Goal: Obtain resource: Download file/media

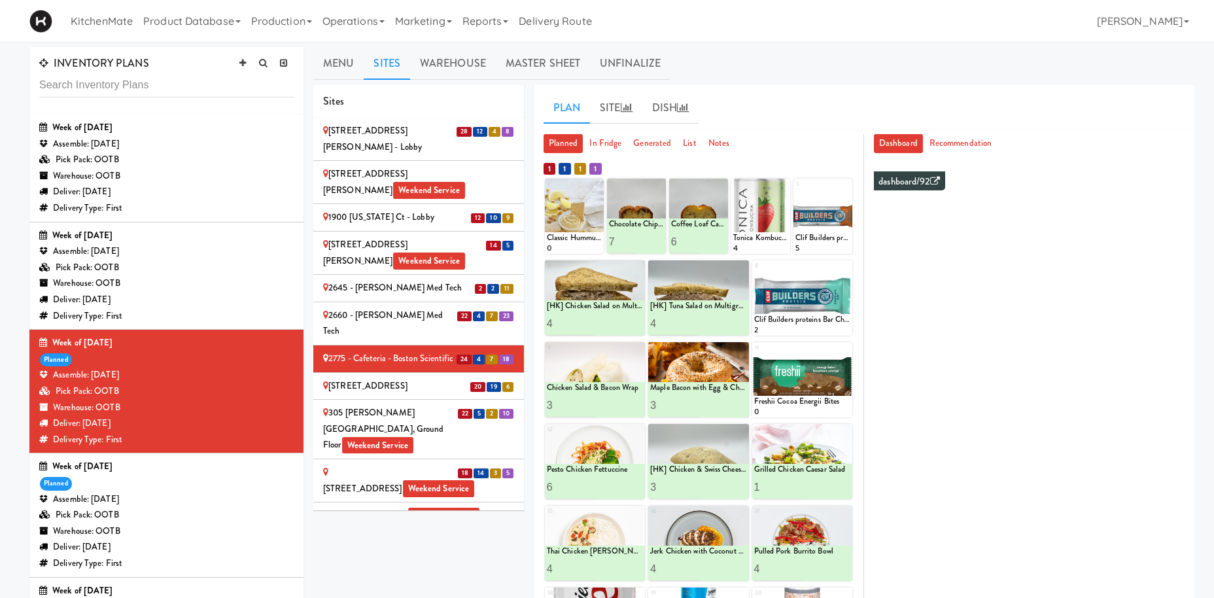
click at [191, 259] on div "Assemble: [DATE]" at bounding box center [166, 251] width 254 height 16
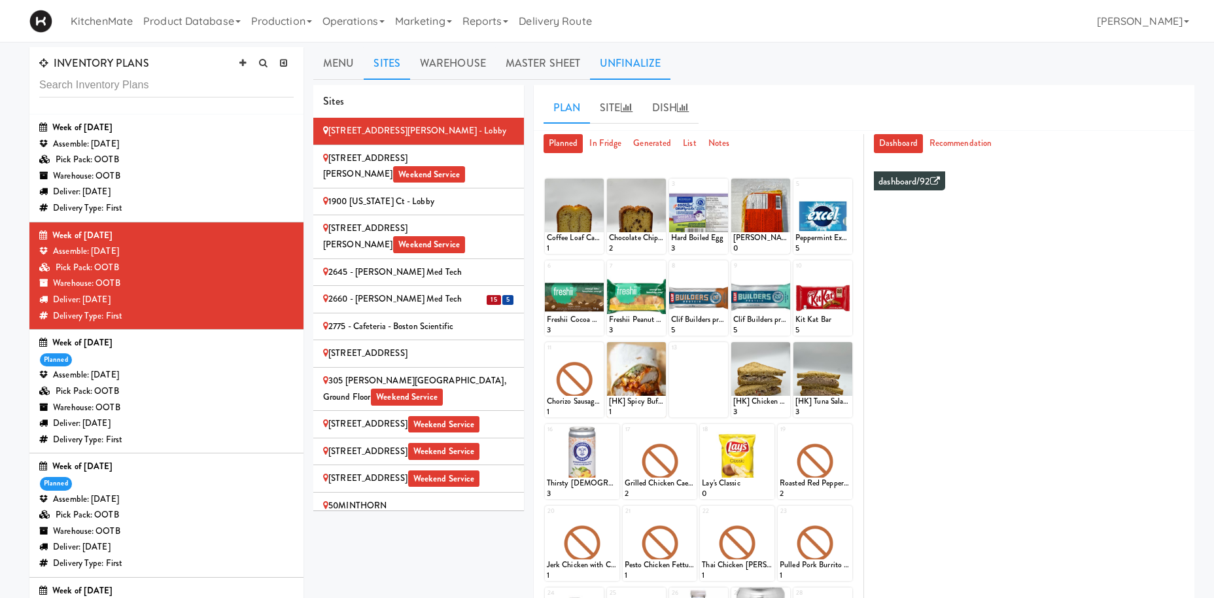
click at [638, 61] on link "Unfinalize" at bounding box center [630, 63] width 80 height 33
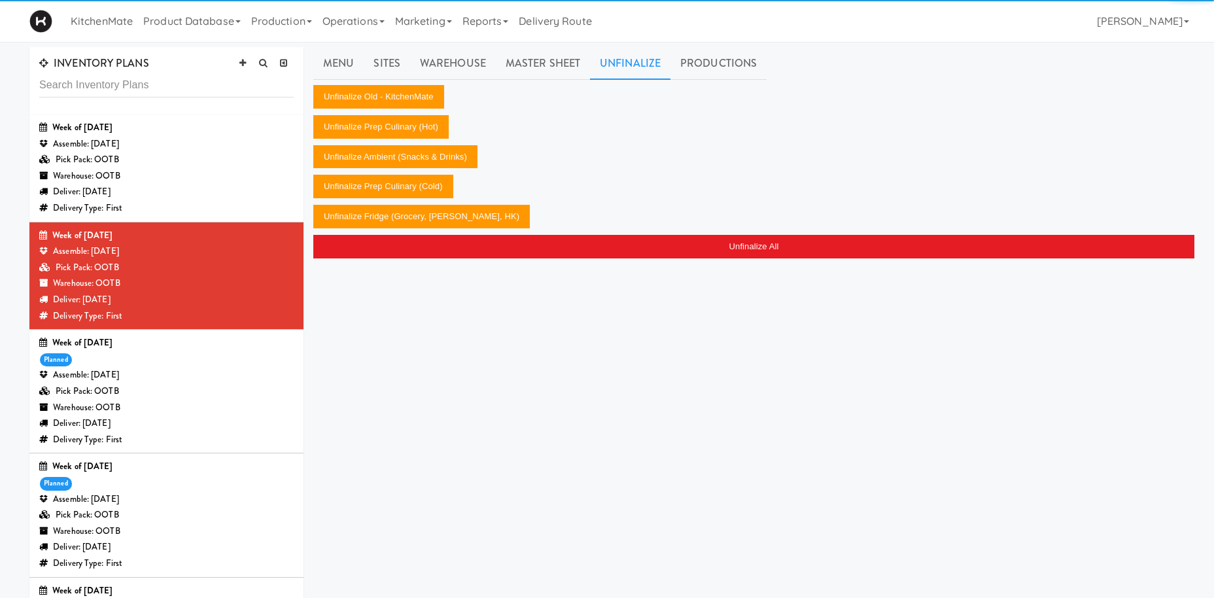
click at [725, 62] on link "Productions" at bounding box center [719, 63] width 96 height 33
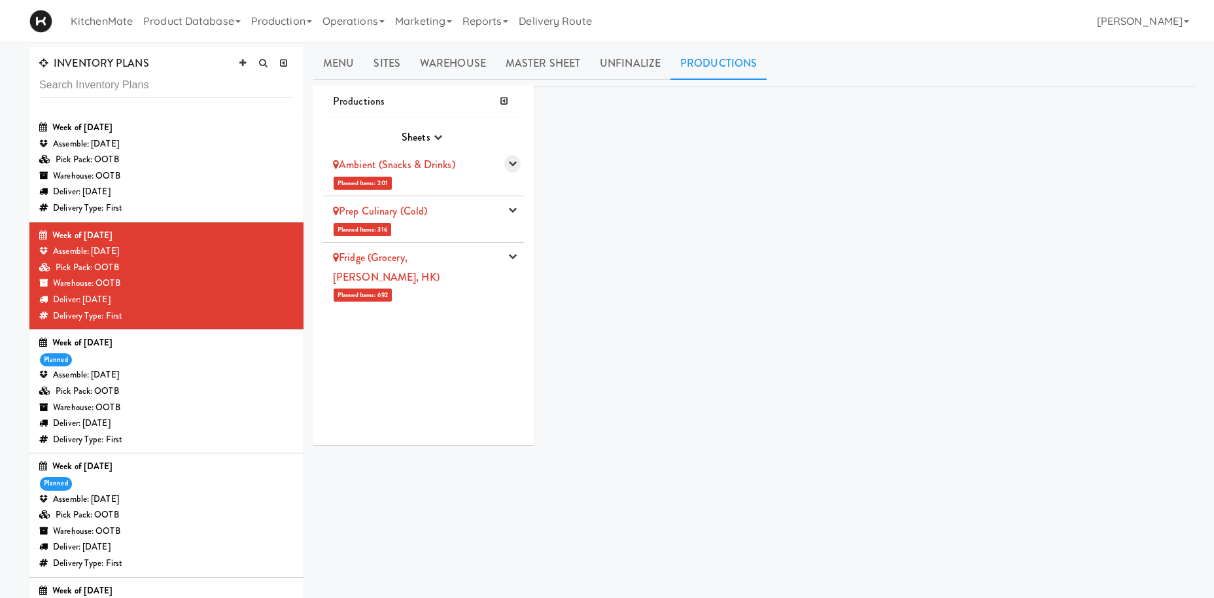
click at [518, 160] on button "button" at bounding box center [512, 164] width 16 height 18
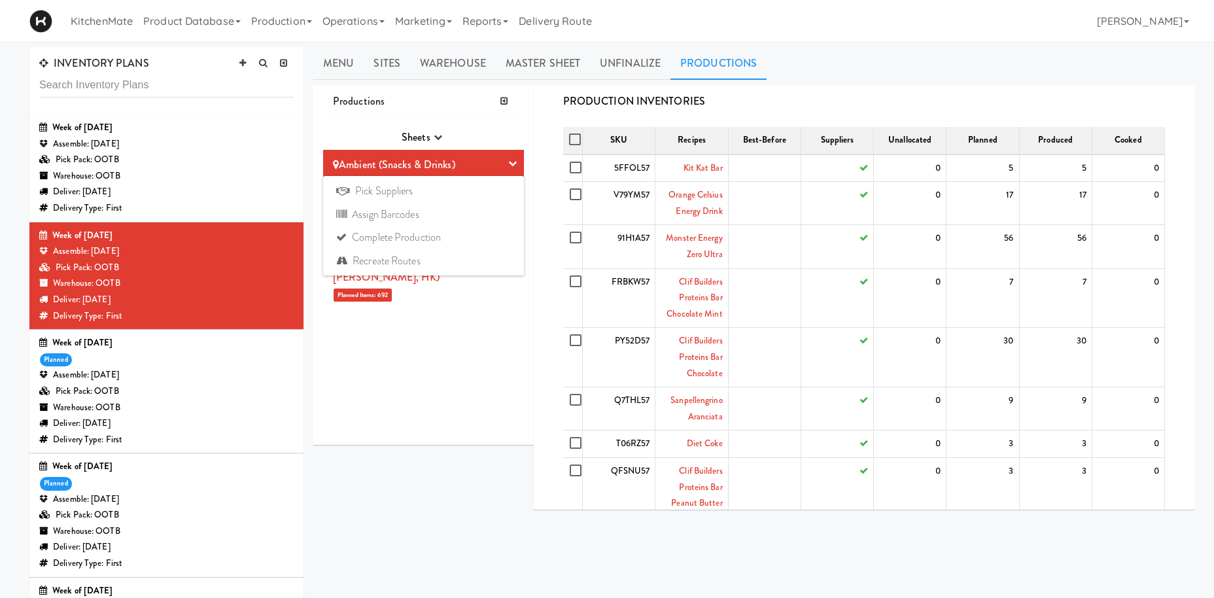
click at [427, 135] on span "Sheets" at bounding box center [416, 137] width 29 height 15
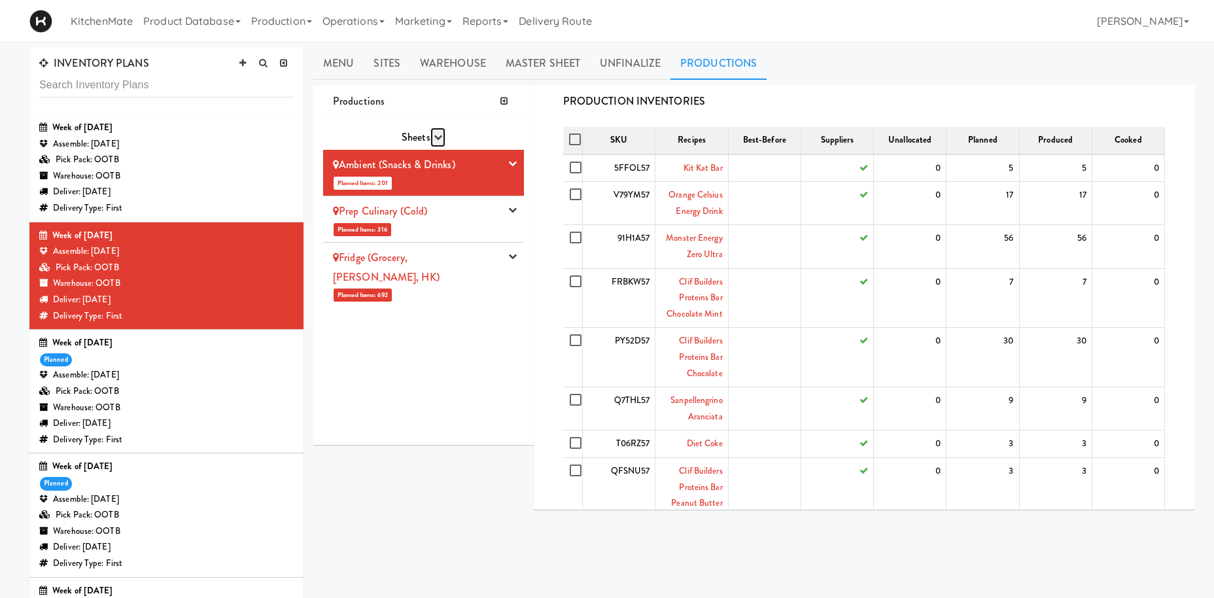
click at [436, 134] on icon "button" at bounding box center [438, 137] width 9 height 9
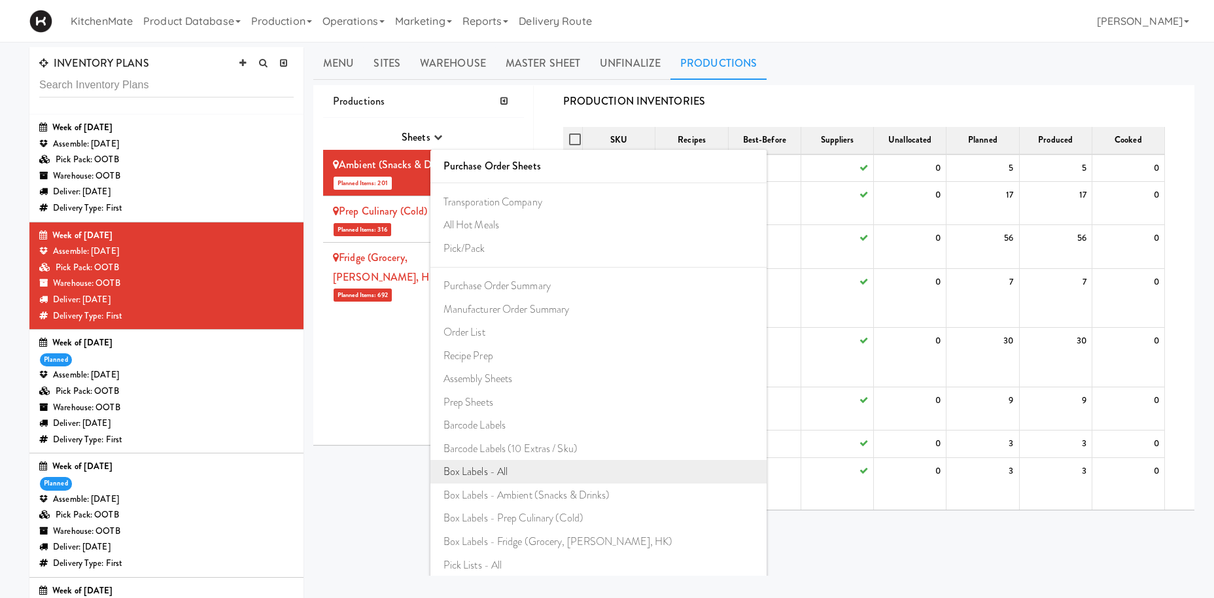
scroll to position [74, 0]
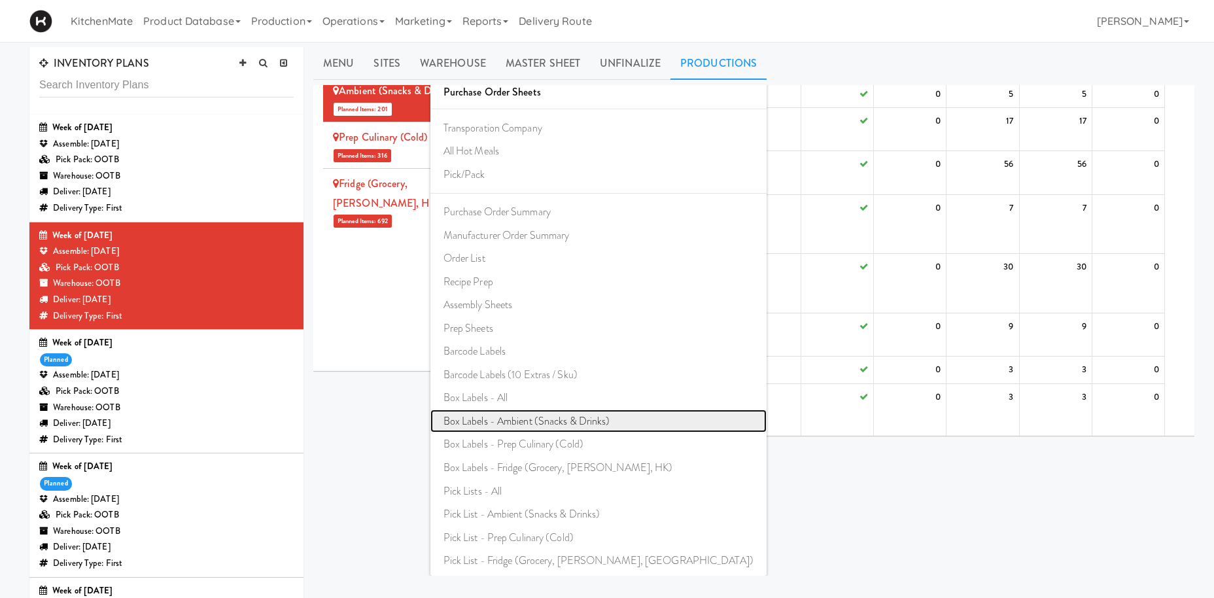
click at [544, 419] on link "Box Labels - Ambient (Snacks & Drinks)" at bounding box center [598, 422] width 336 height 24
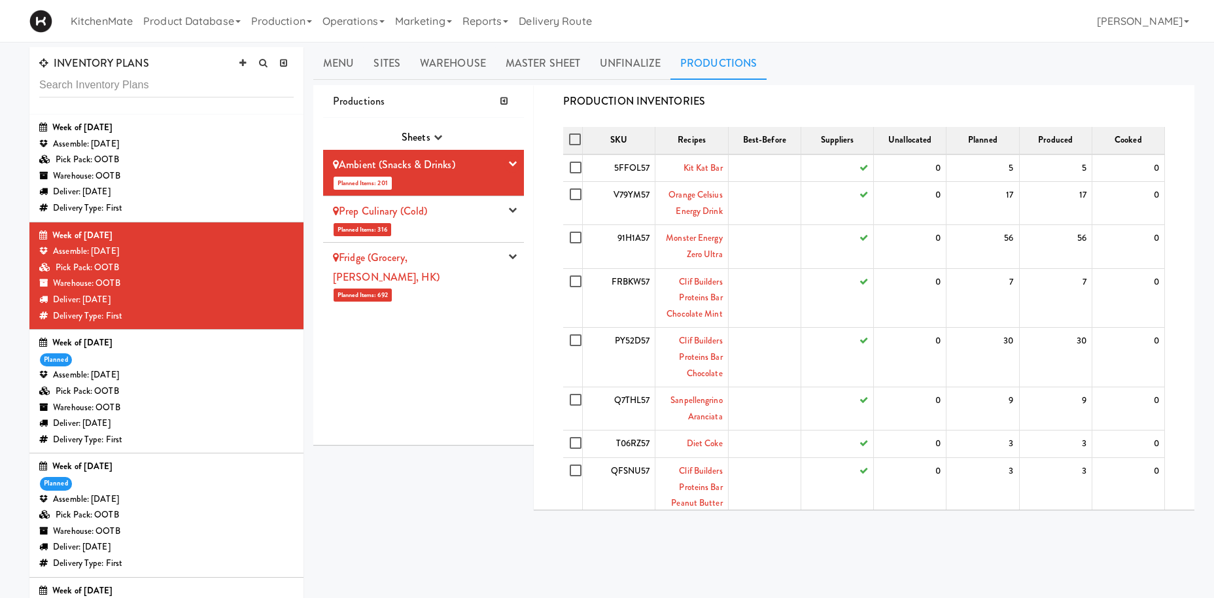
scroll to position [0, 0]
click at [436, 135] on icon "button" at bounding box center [438, 137] width 9 height 9
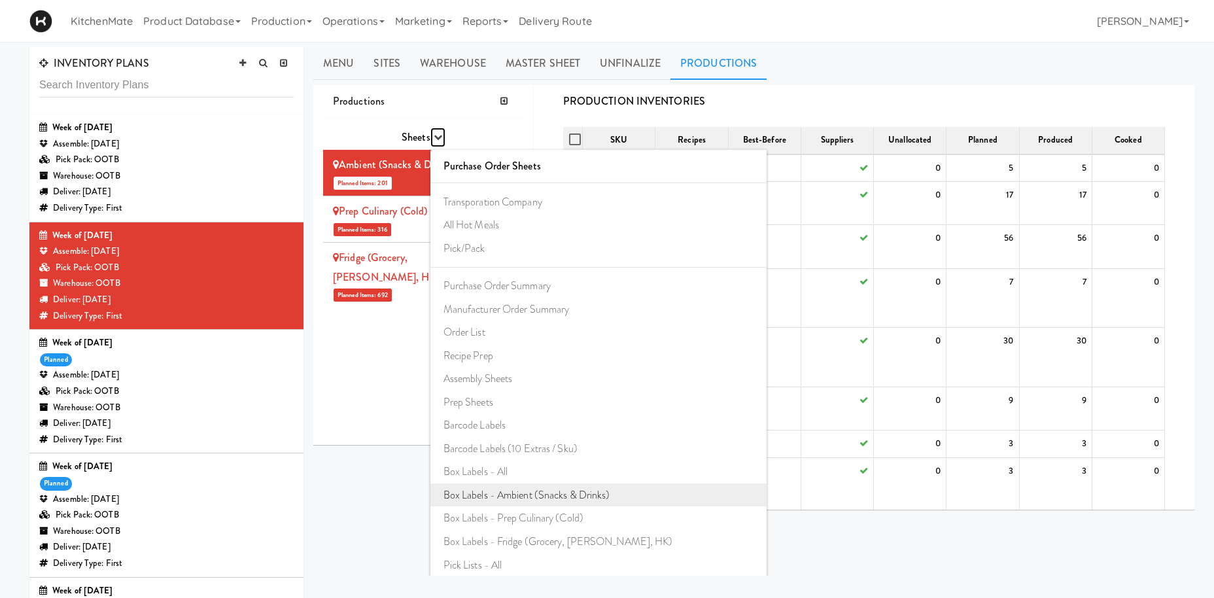
scroll to position [74, 0]
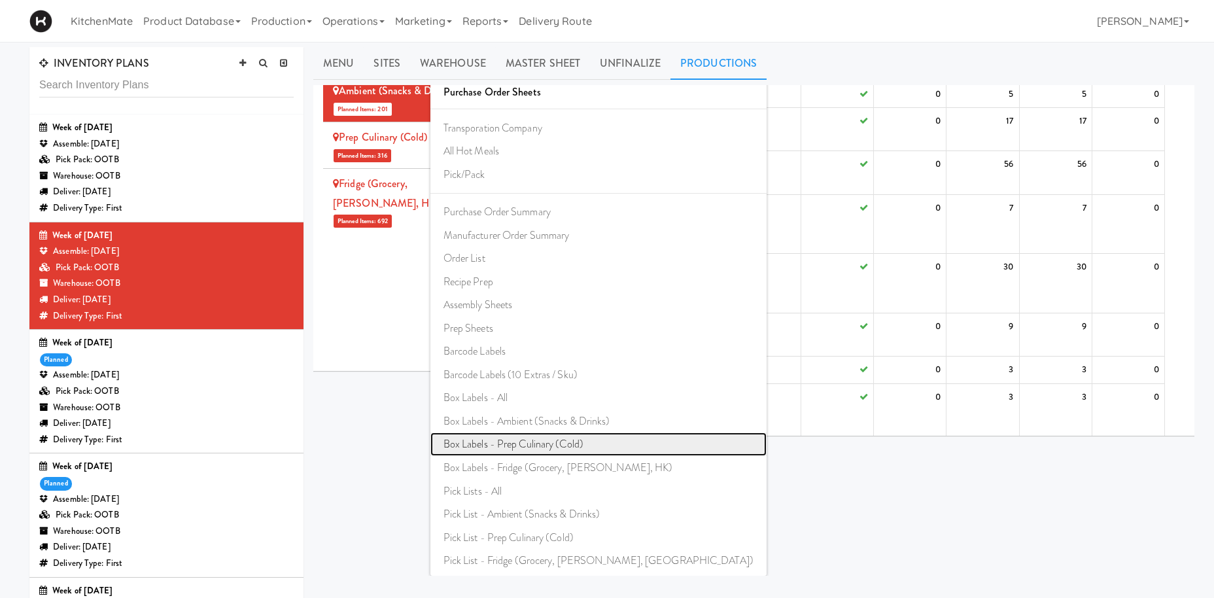
click at [559, 447] on link "Box Labels - Prep Culinary (Cold)" at bounding box center [598, 444] width 336 height 24
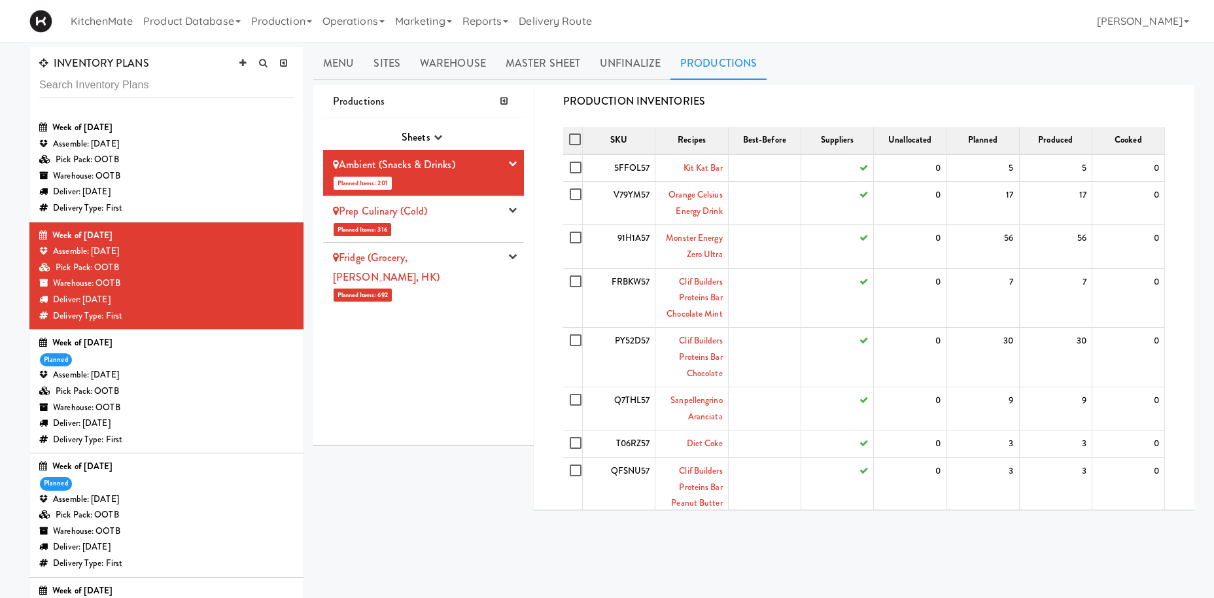
scroll to position [0, 0]
click at [432, 135] on button "button" at bounding box center [437, 138] width 15 height 20
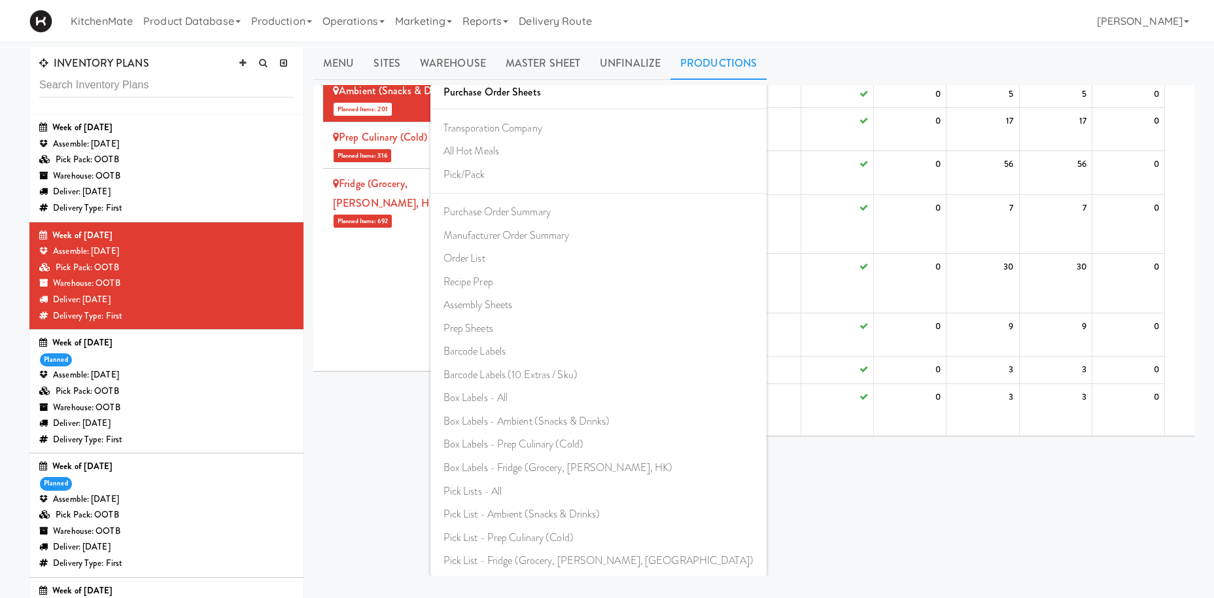
scroll to position [182, 0]
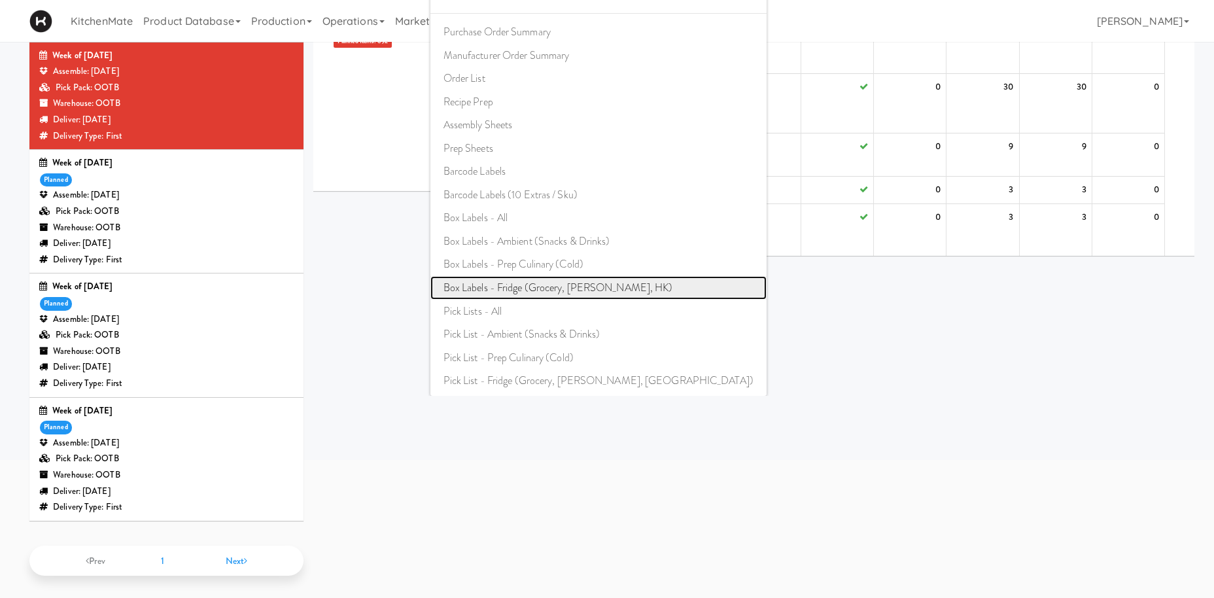
click at [549, 287] on link "Box Labels - Fridge (Grocery, [PERSON_NAME], HK)" at bounding box center [598, 288] width 336 height 24
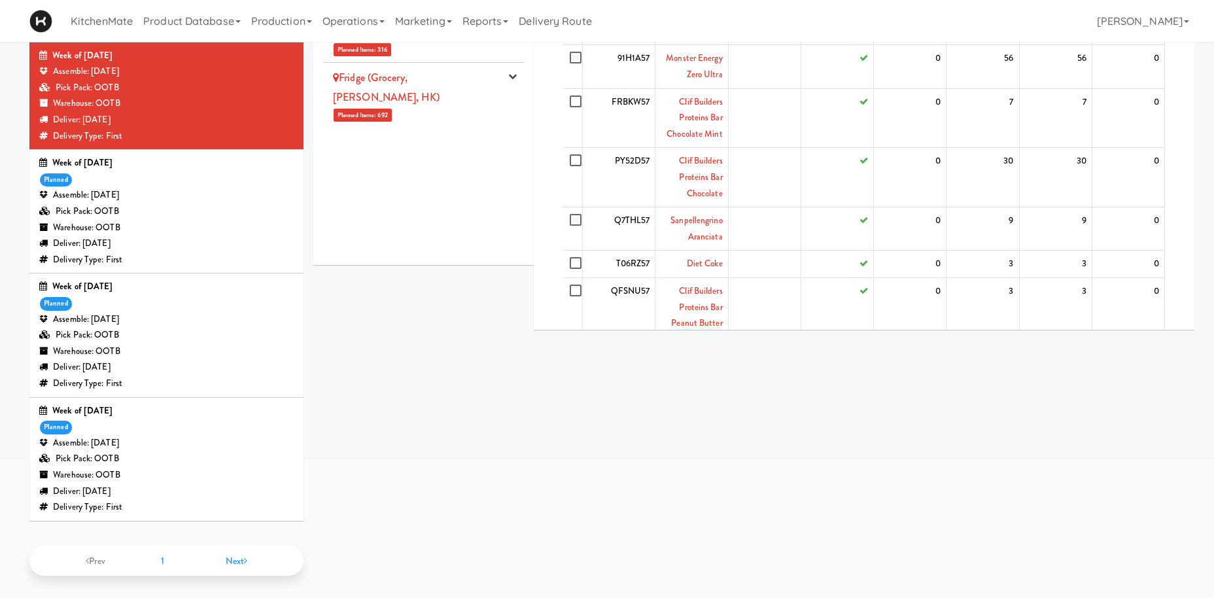
scroll to position [0, 0]
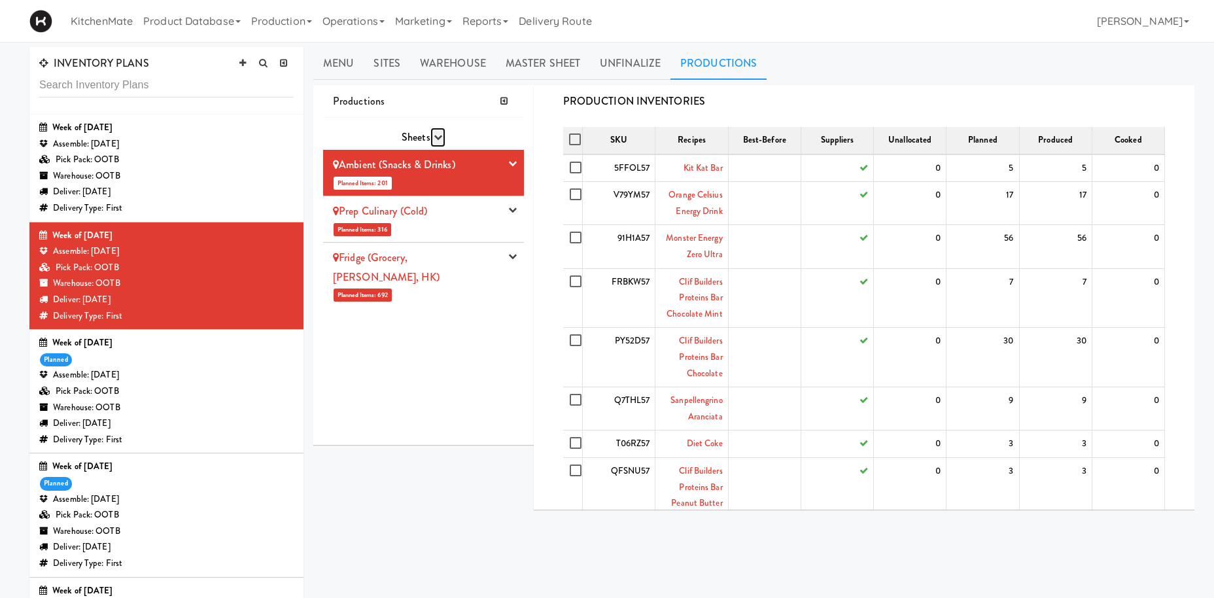
click at [440, 135] on icon "button" at bounding box center [438, 137] width 9 height 9
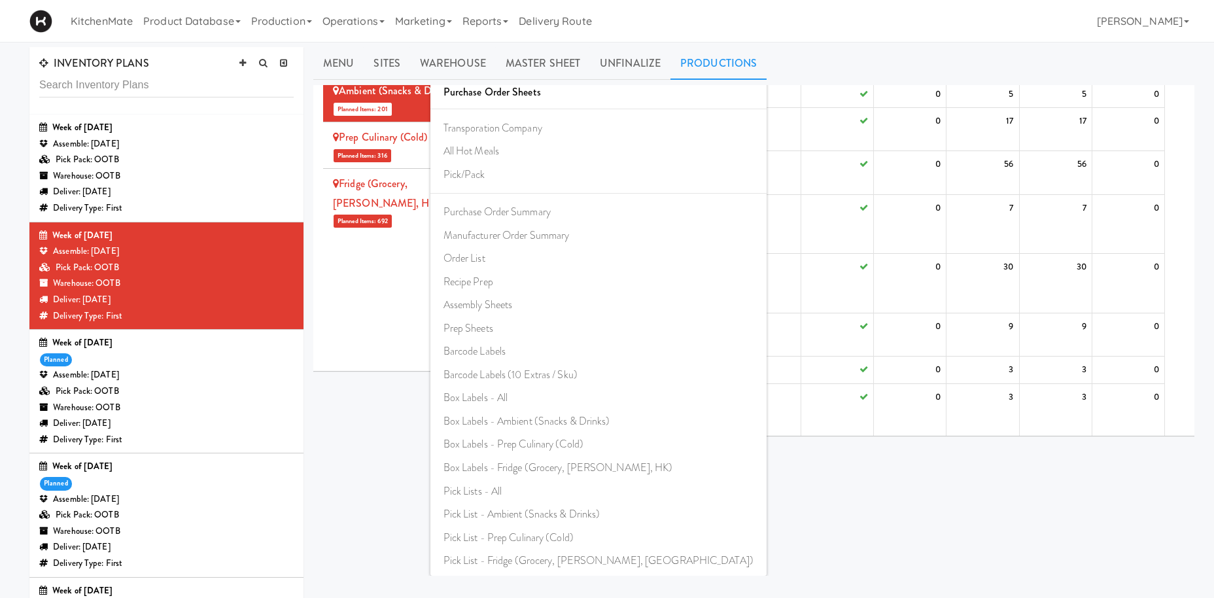
scroll to position [182, 0]
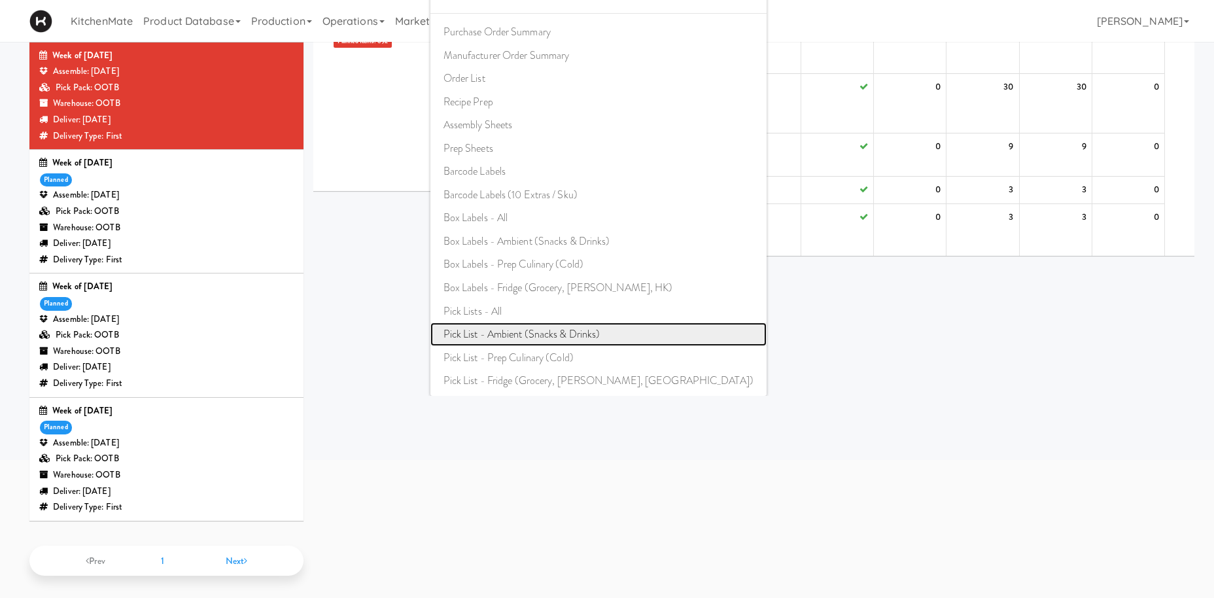
click at [559, 330] on link "Pick List - Ambient (Snacks & Drinks)" at bounding box center [598, 334] width 336 height 24
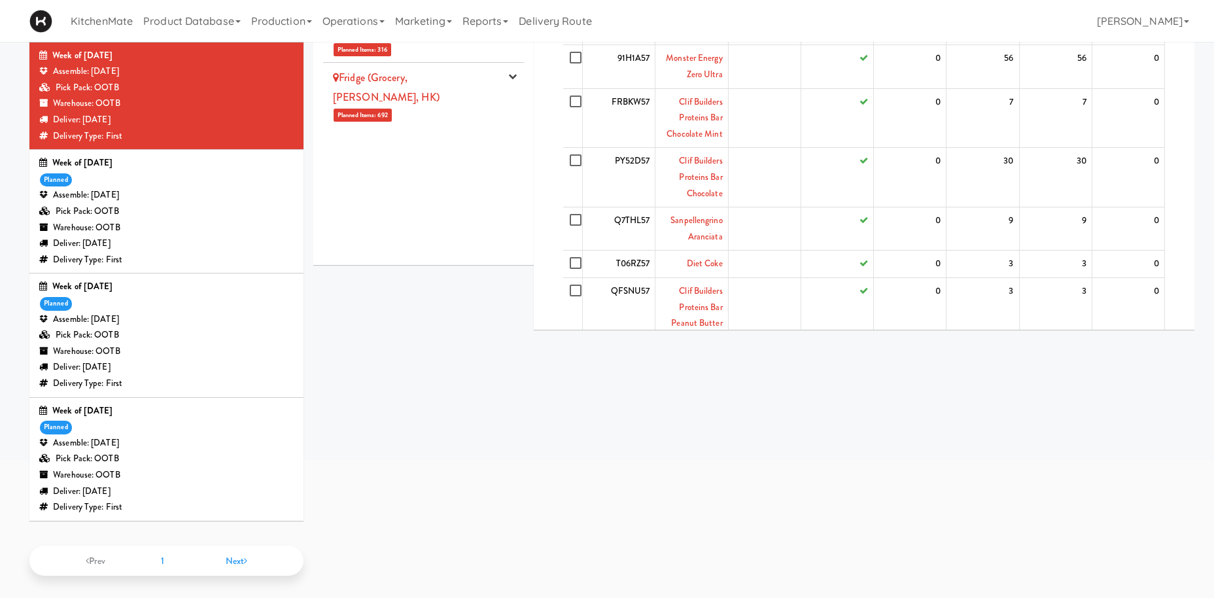
scroll to position [0, 0]
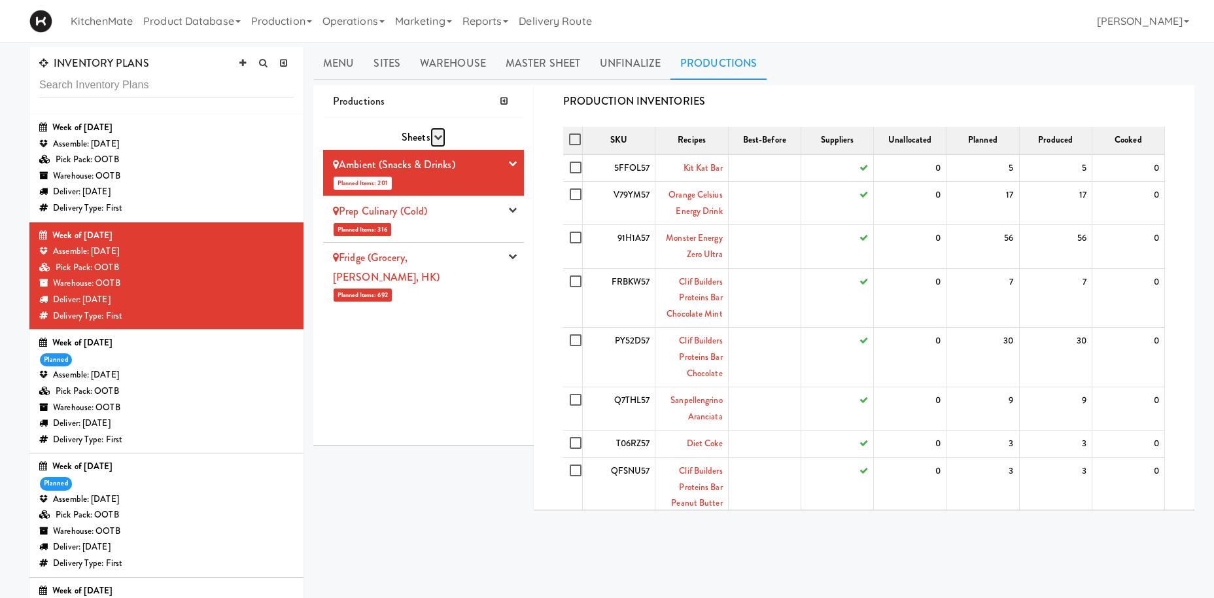
click at [439, 133] on button "button" at bounding box center [437, 138] width 15 height 20
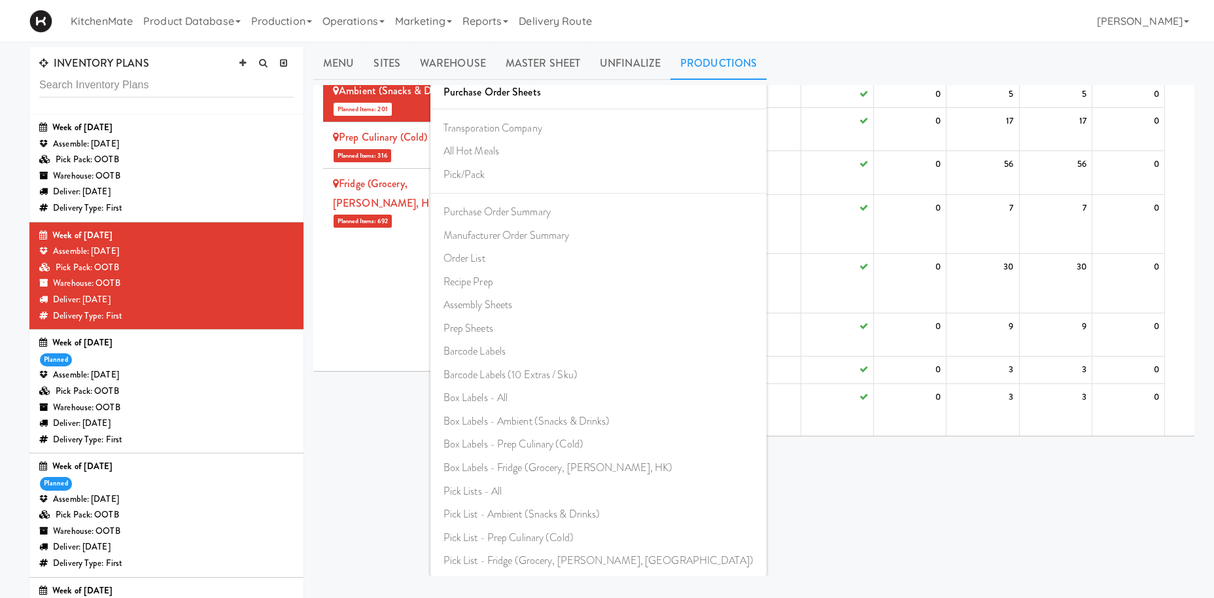
scroll to position [133, 0]
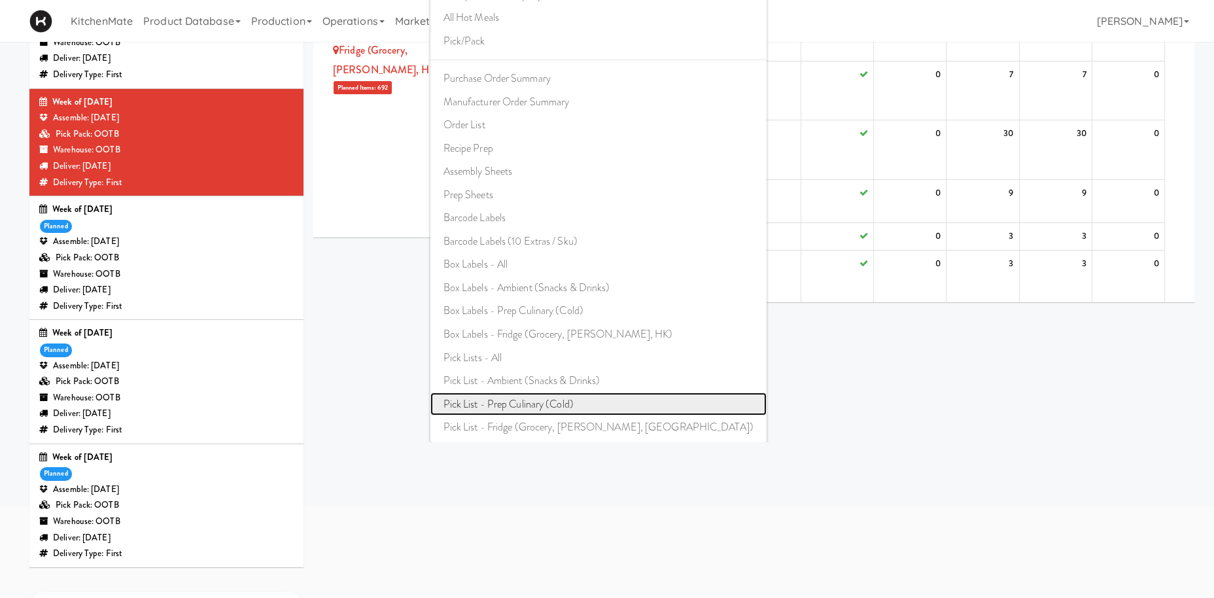
click at [527, 398] on link "Pick List - Prep Culinary (Cold)" at bounding box center [598, 404] width 336 height 24
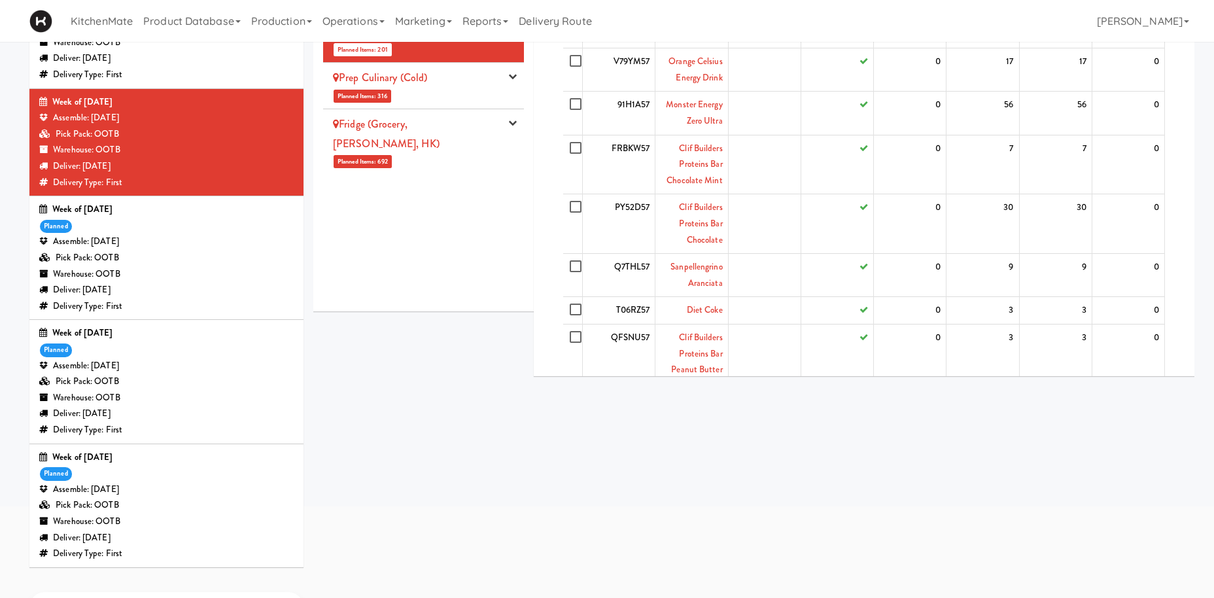
scroll to position [0, 0]
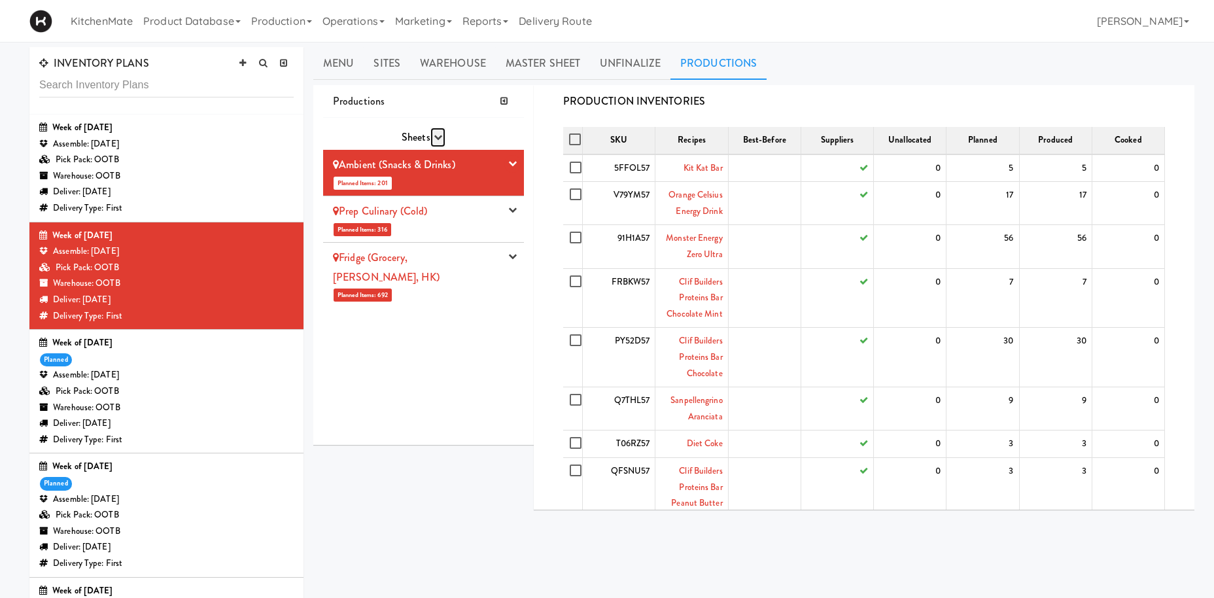
click at [442, 136] on icon "button" at bounding box center [438, 137] width 9 height 9
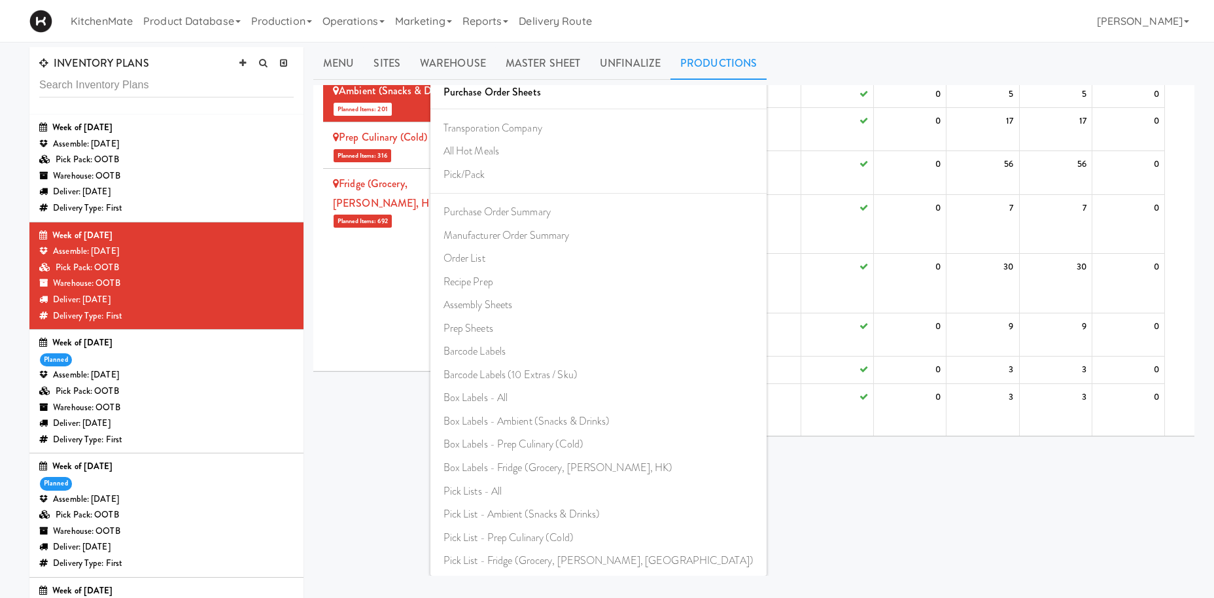
scroll to position [182, 0]
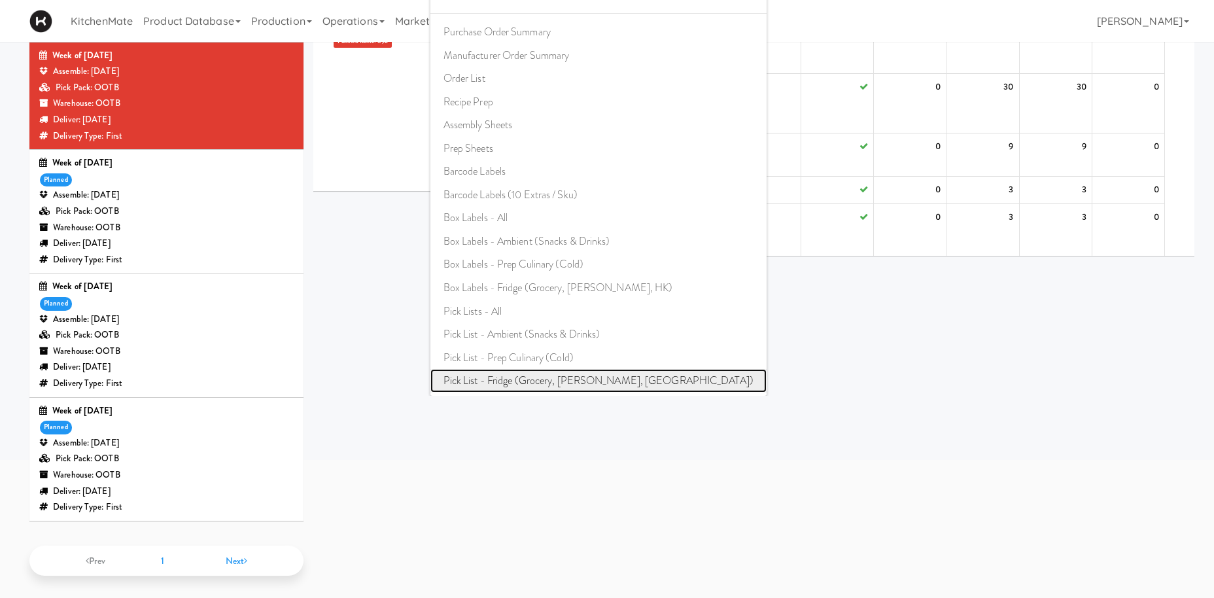
click at [542, 369] on link "Pick List - Fridge (Grocery, [PERSON_NAME], [GEOGRAPHIC_DATA])" at bounding box center [598, 381] width 336 height 24
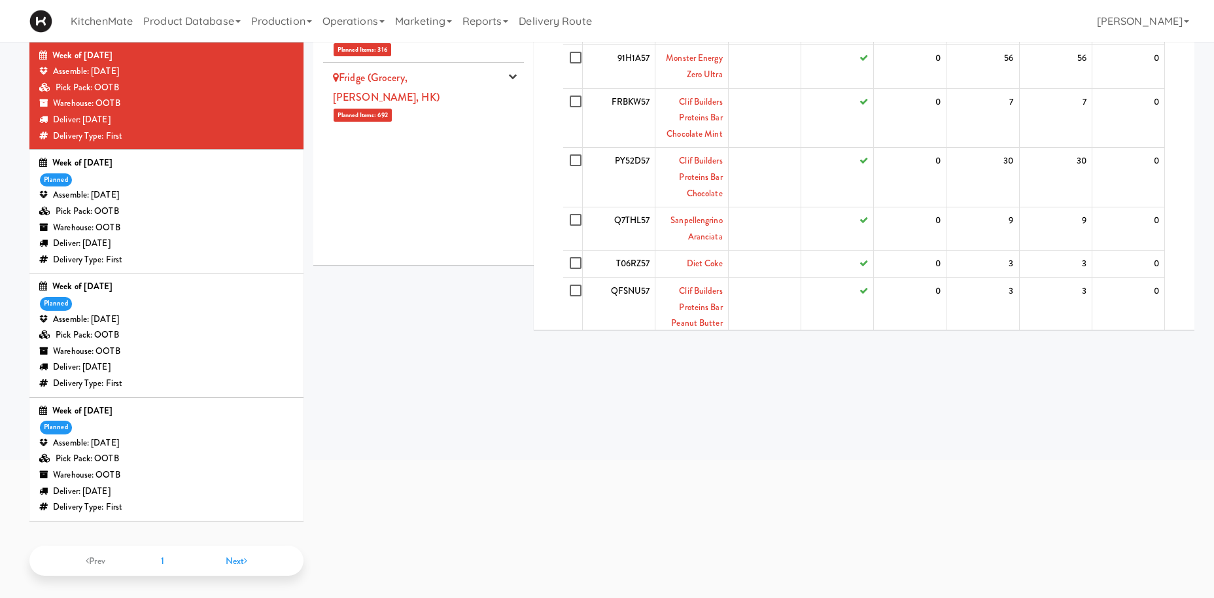
scroll to position [0, 0]
